Goal: Information Seeking & Learning: Learn about a topic

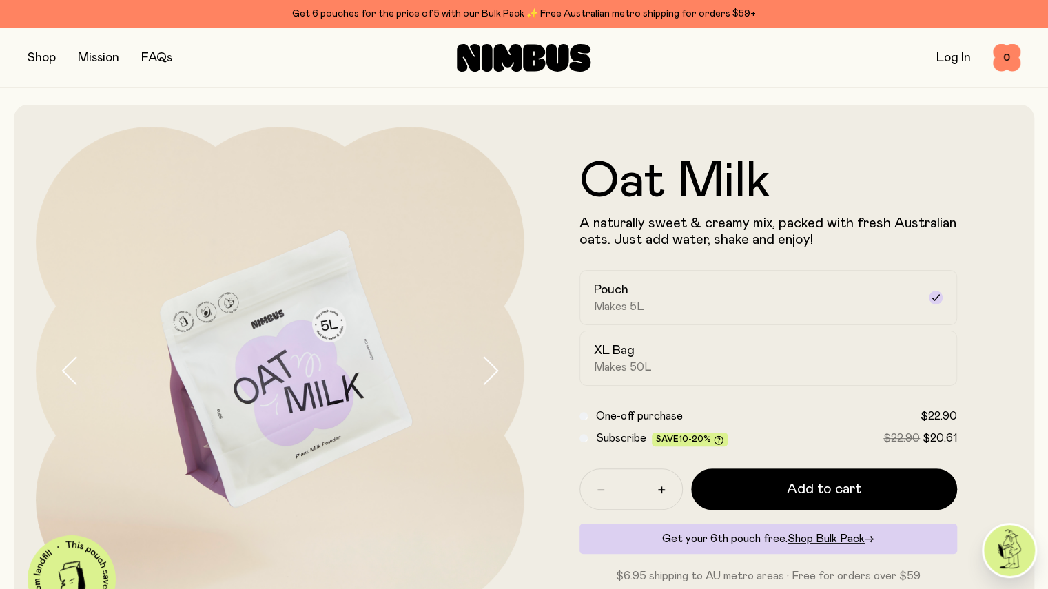
click at [150, 30] on div "Shop Mission FAQs Log In 0 0" at bounding box center [524, 58] width 993 height 60
click at [103, 61] on link "Mission" at bounding box center [98, 58] width 41 height 12
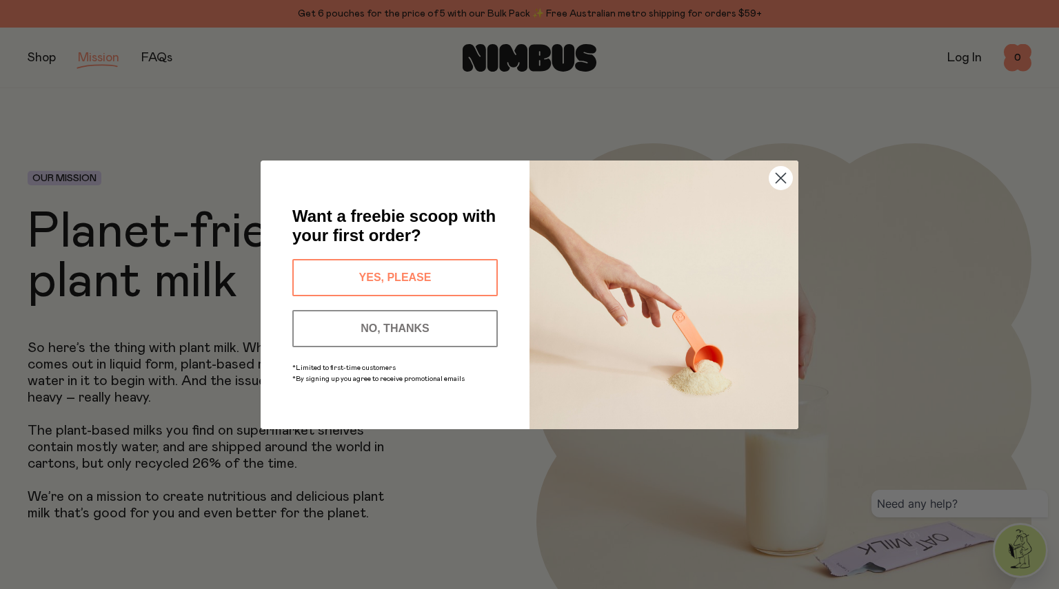
click at [782, 179] on icon "Close dialog" at bounding box center [781, 178] width 10 height 10
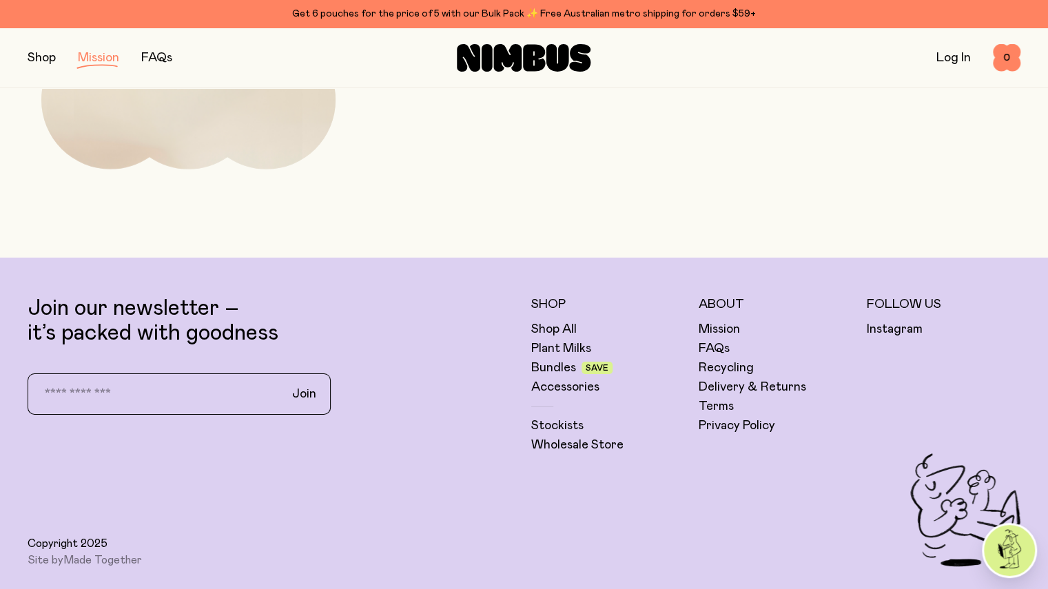
scroll to position [2651, 0]
click at [717, 340] on link "FAQs" at bounding box center [714, 348] width 31 height 17
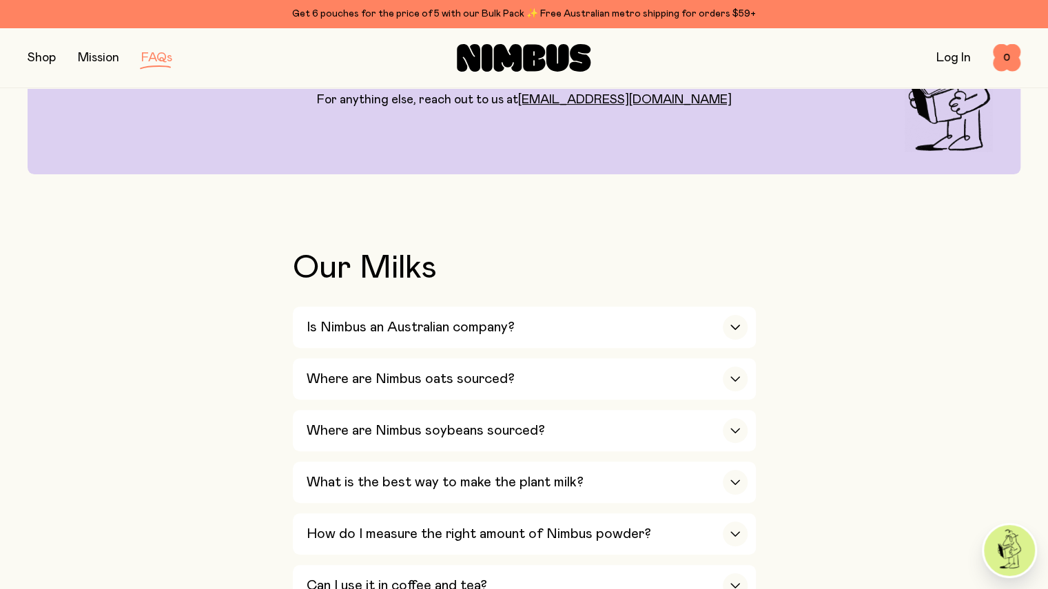
scroll to position [160, 0]
click at [738, 327] on icon "button" at bounding box center [735, 327] width 8 height 4
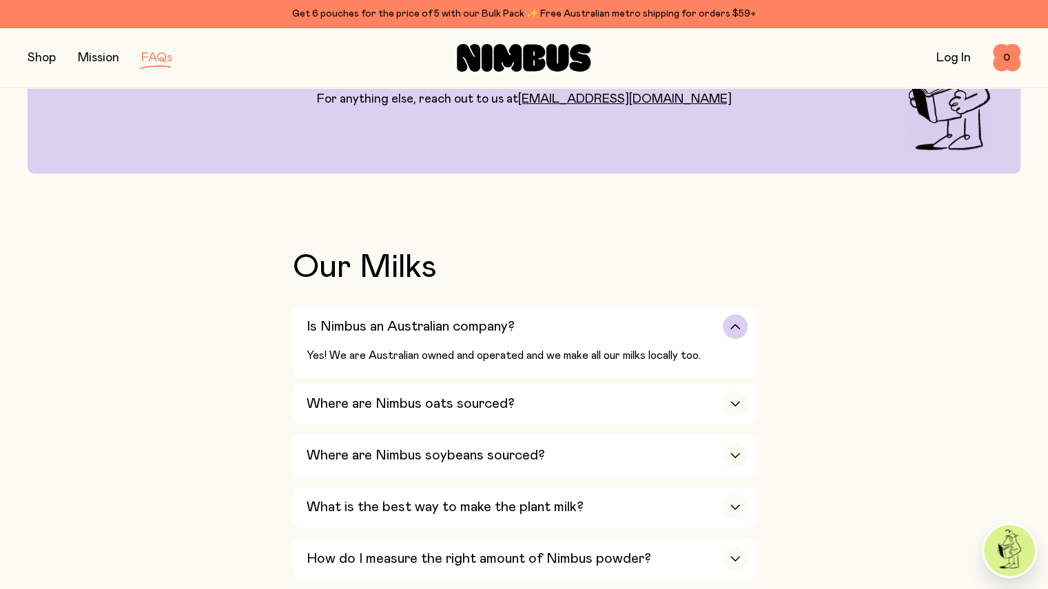
click at [738, 327] on icon "button" at bounding box center [735, 327] width 8 height 4
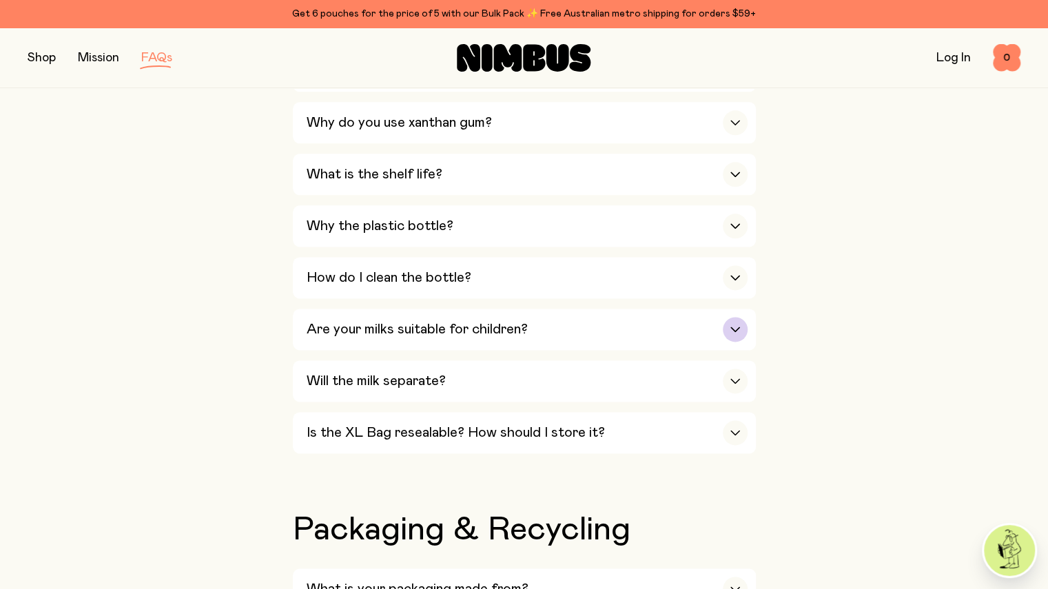
scroll to position [933, 0]
click at [736, 171] on icon "button" at bounding box center [735, 174] width 11 height 6
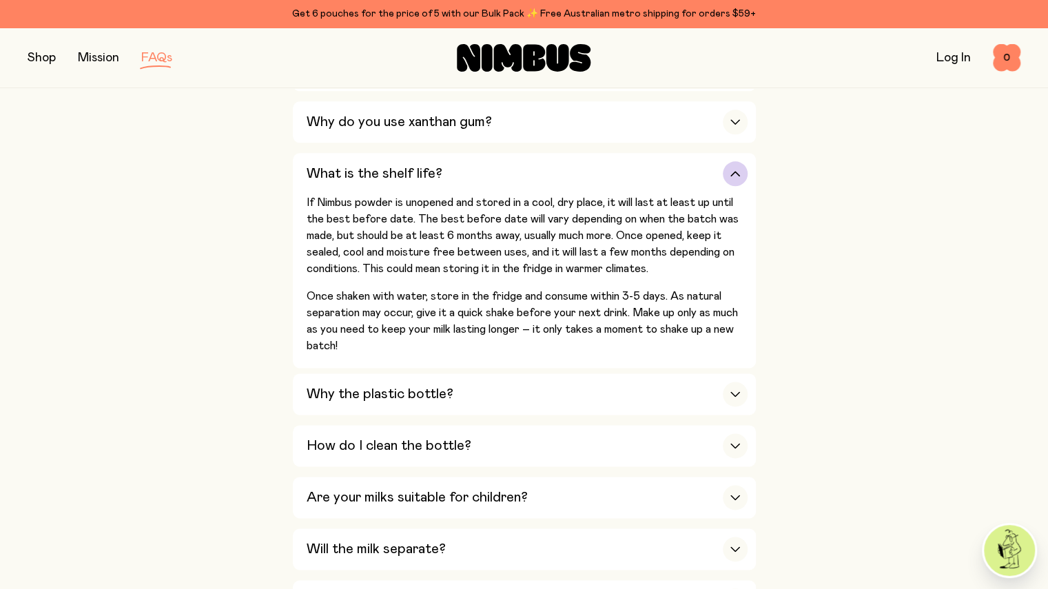
click at [736, 172] on icon "button" at bounding box center [735, 174] width 8 height 4
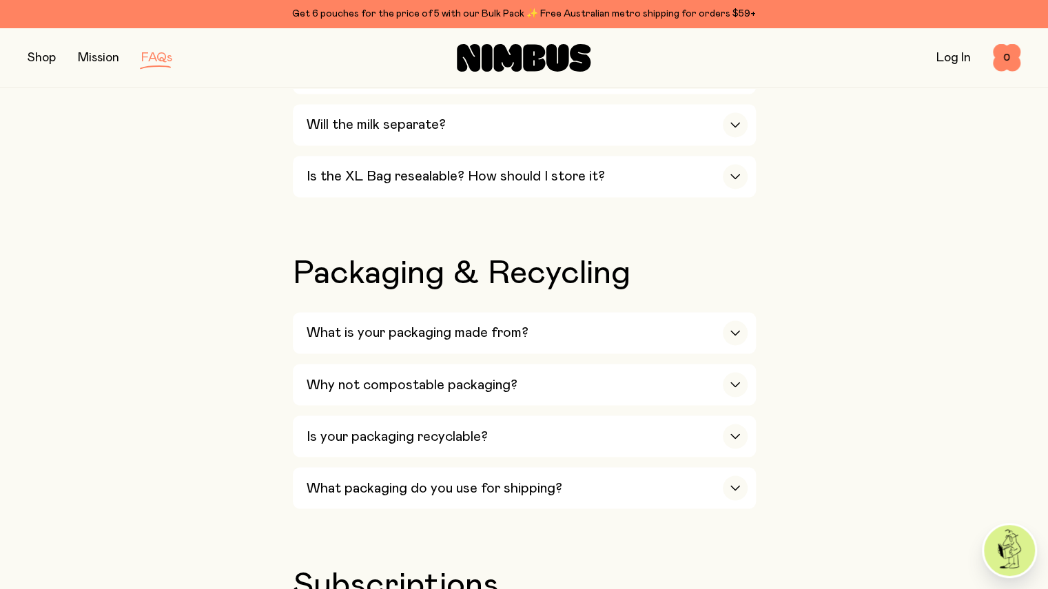
scroll to position [1196, 0]
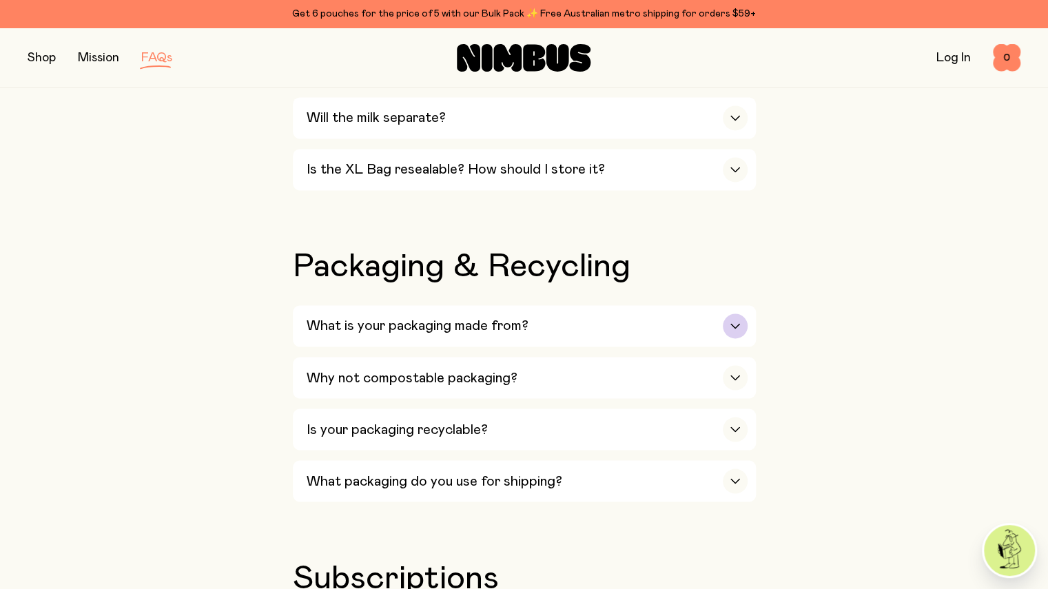
click at [735, 323] on icon "button" at bounding box center [735, 326] width 11 height 6
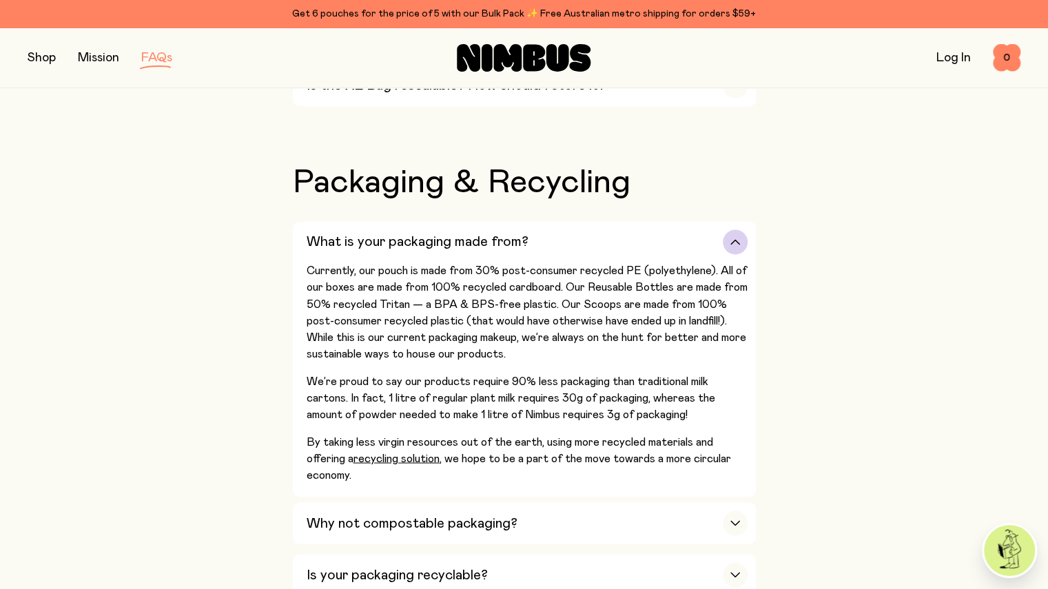
click at [755, 451] on button "What is your packaging made from? Currently, our pouch is made from 30% post-co…" at bounding box center [524, 359] width 463 height 276
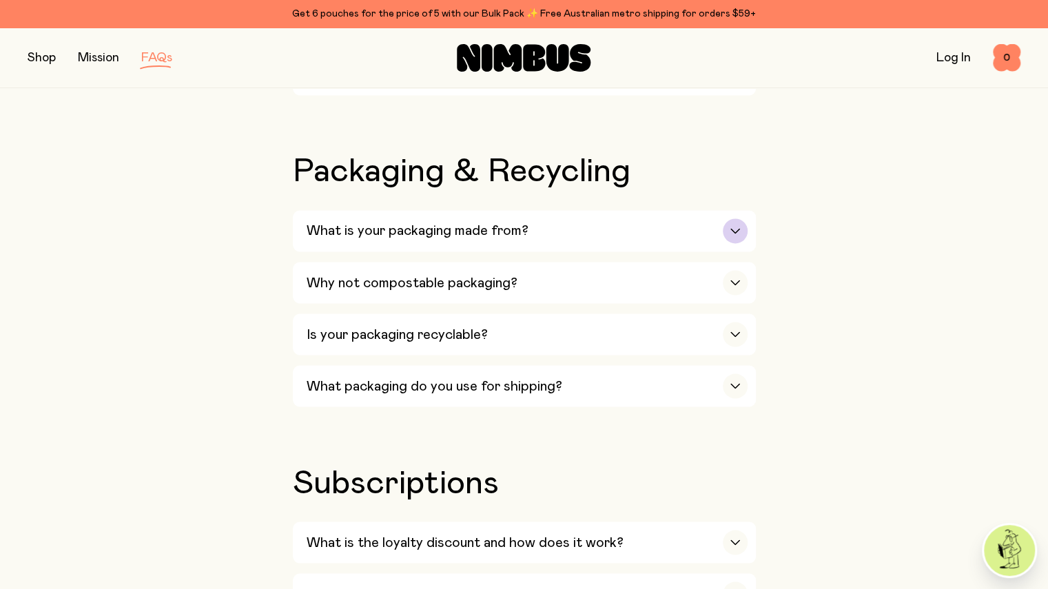
scroll to position [1292, 0]
click at [727, 224] on div "button" at bounding box center [735, 230] width 25 height 25
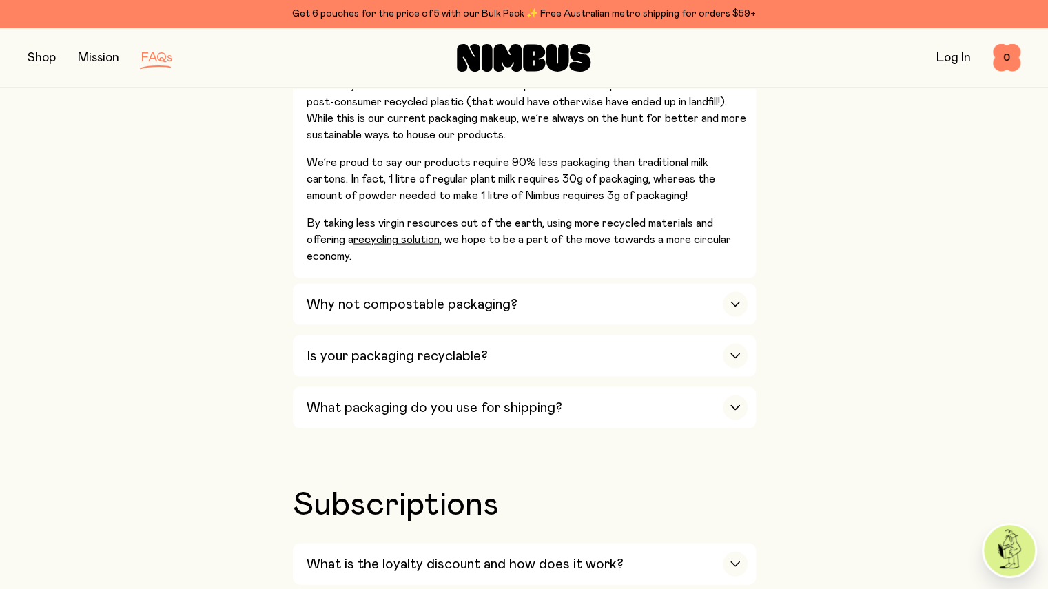
scroll to position [1504, 0]
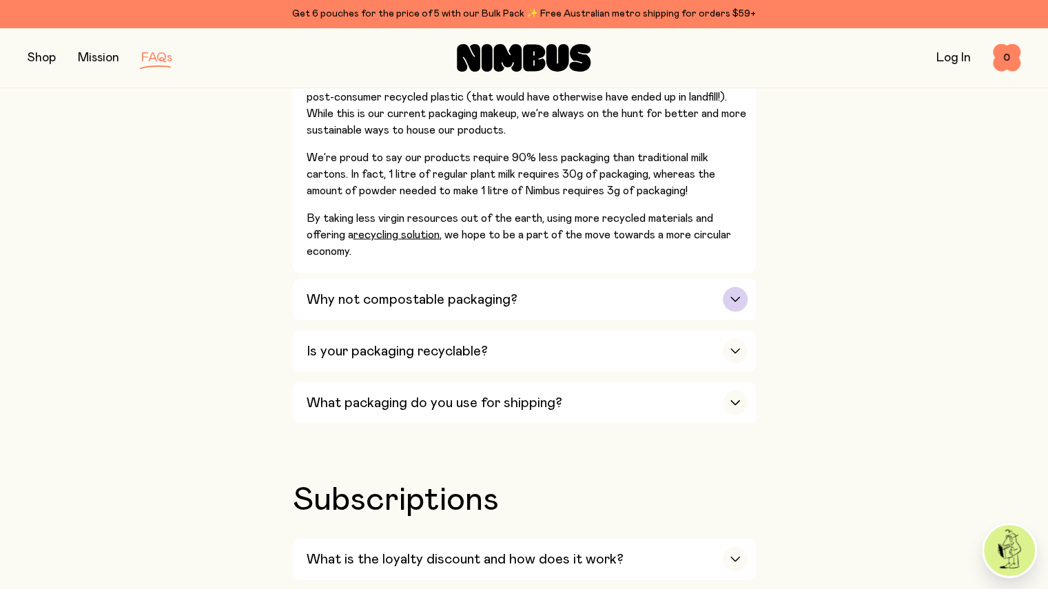
click at [735, 296] on icon "button" at bounding box center [735, 299] width 11 height 6
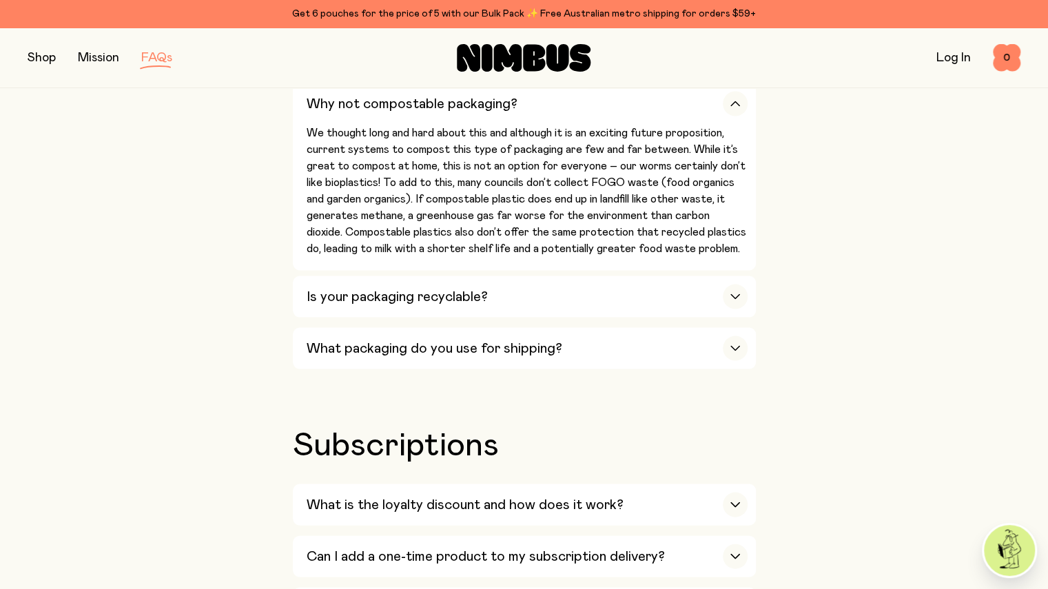
scroll to position [1472, 0]
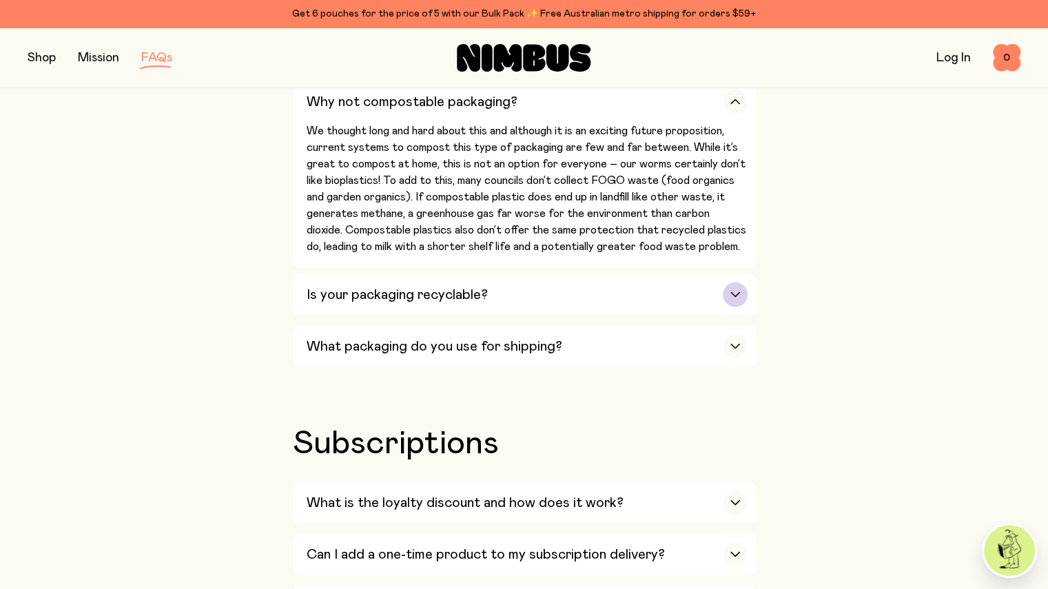
click at [739, 292] on icon "button" at bounding box center [735, 295] width 11 height 6
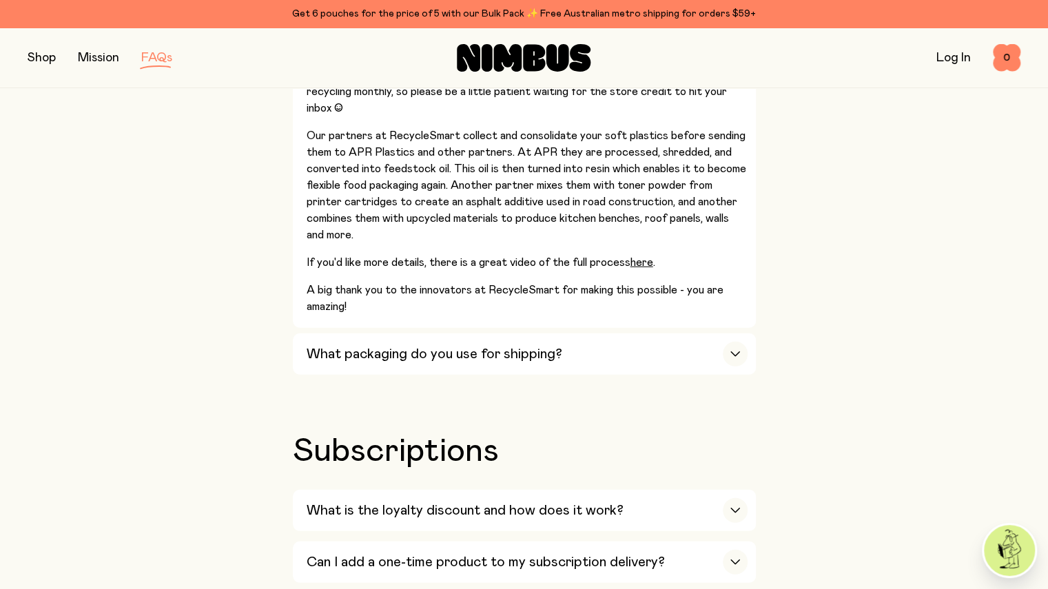
scroll to position [2014, 0]
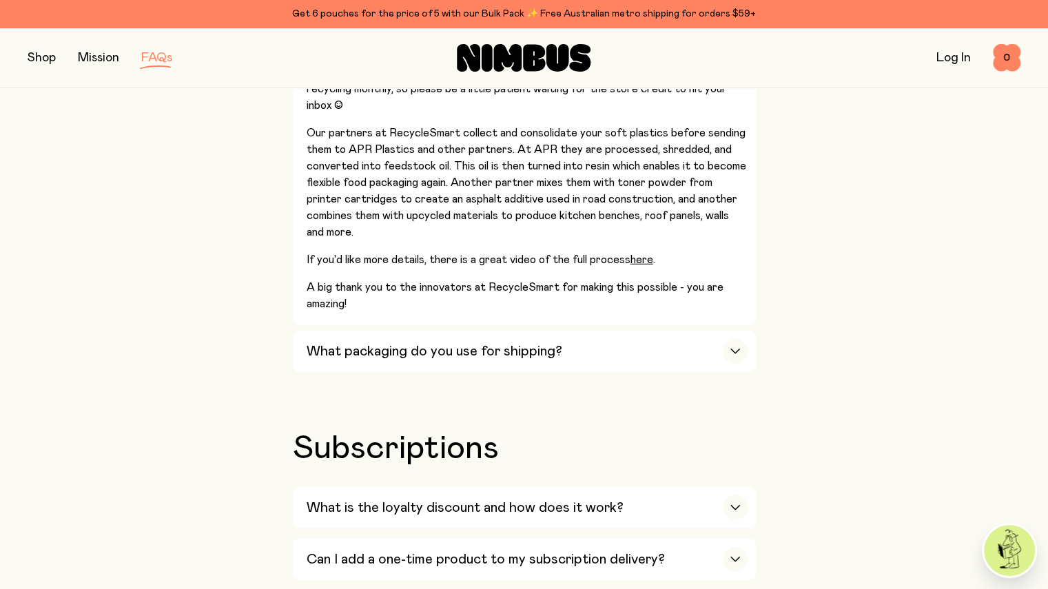
click at [740, 345] on div "button" at bounding box center [735, 351] width 25 height 25
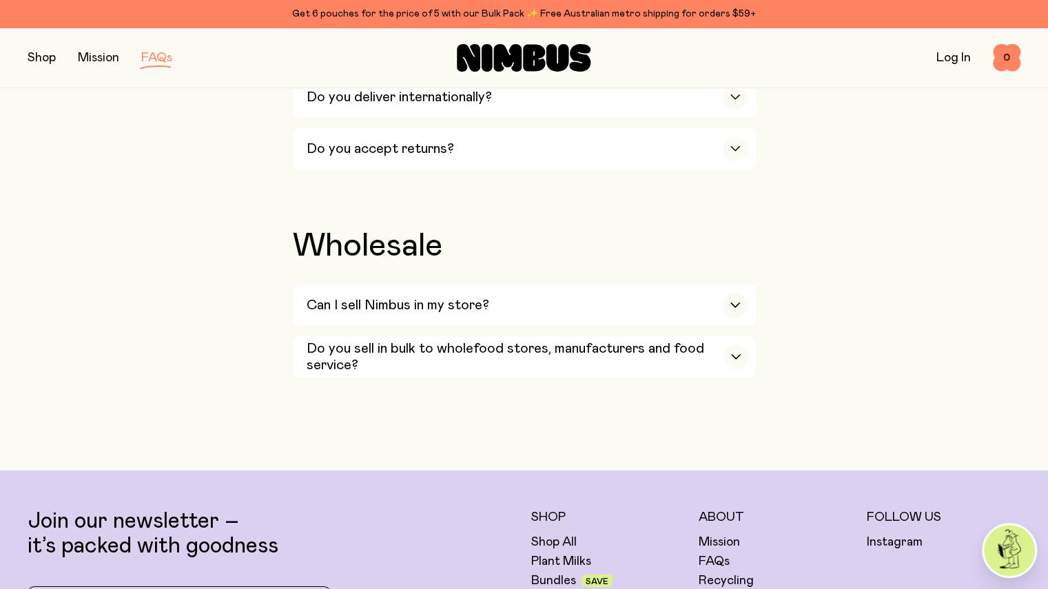
scroll to position [2446, 0]
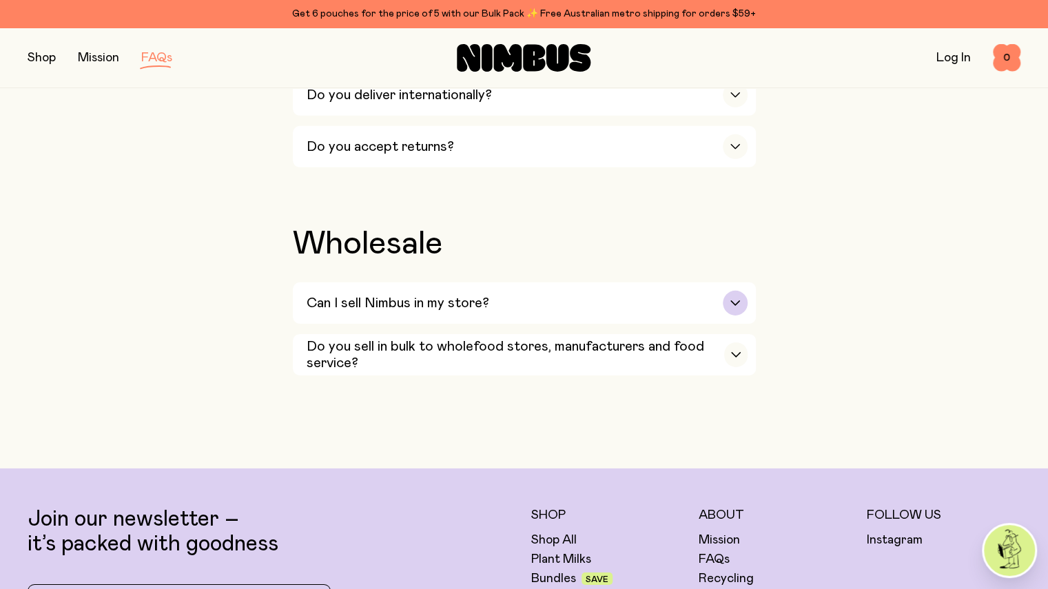
click at [733, 291] on div "button" at bounding box center [735, 303] width 25 height 25
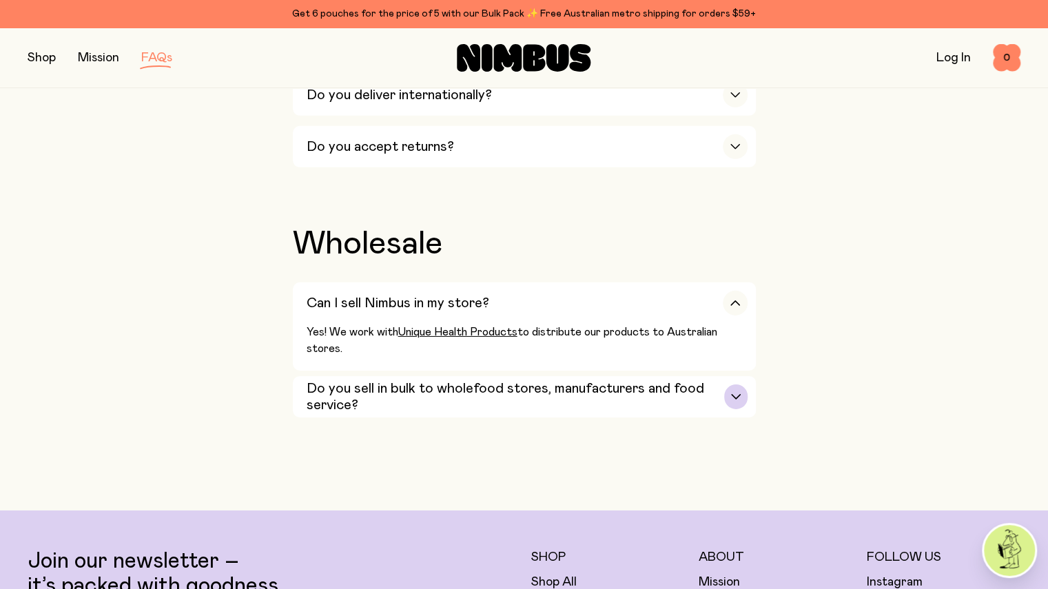
click at [729, 385] on div "button" at bounding box center [735, 397] width 23 height 25
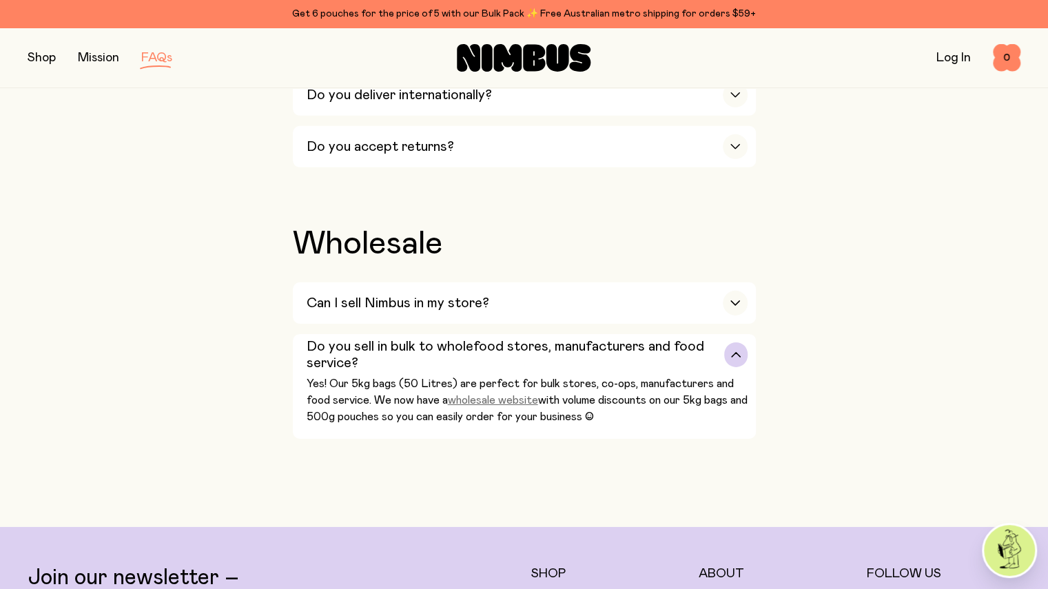
click at [515, 395] on link "wholesale website" at bounding box center [493, 400] width 90 height 11
